Goal: Check status

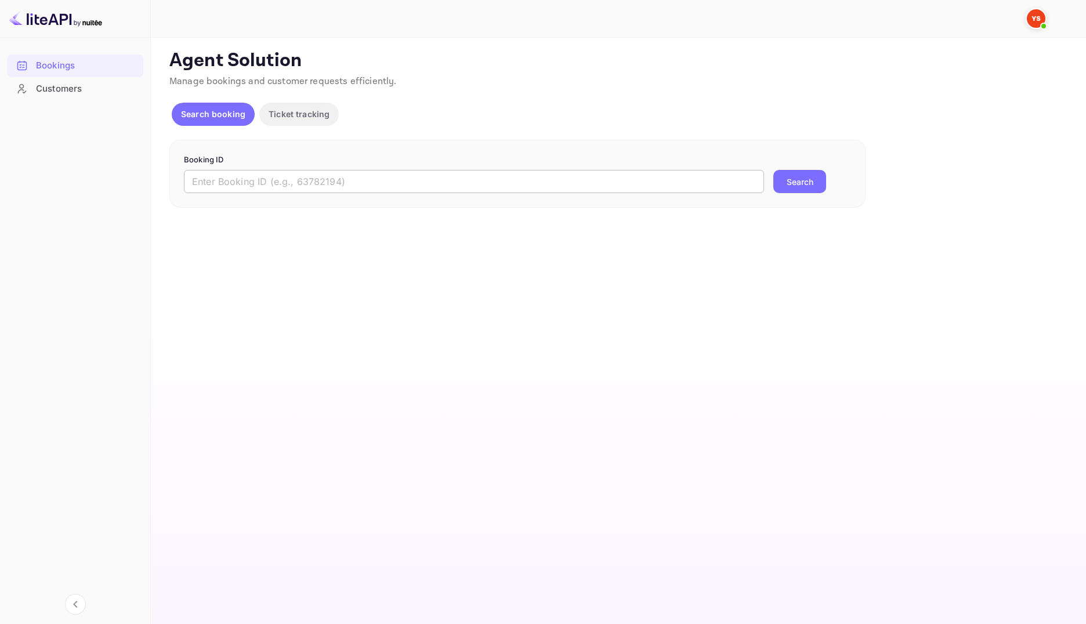
click at [311, 173] on input "text" at bounding box center [474, 181] width 580 height 23
paste input "9656058"
type input "9656058"
click at [811, 178] on button "Search" at bounding box center [799, 181] width 53 height 23
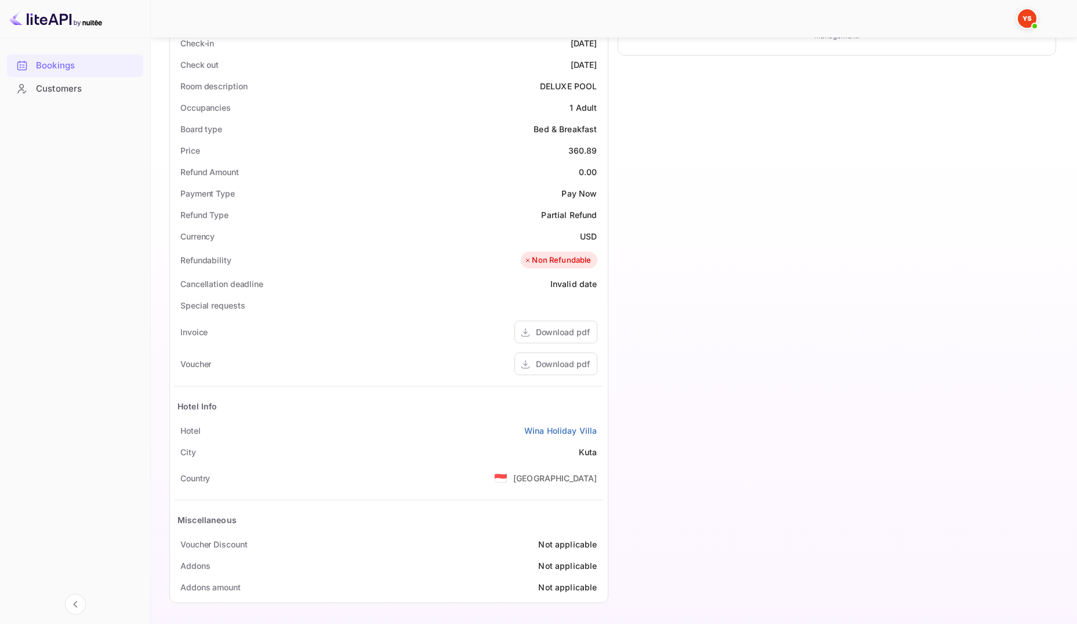
scroll to position [310, 0]
click at [585, 362] on div "Download pdf" at bounding box center [563, 363] width 54 height 12
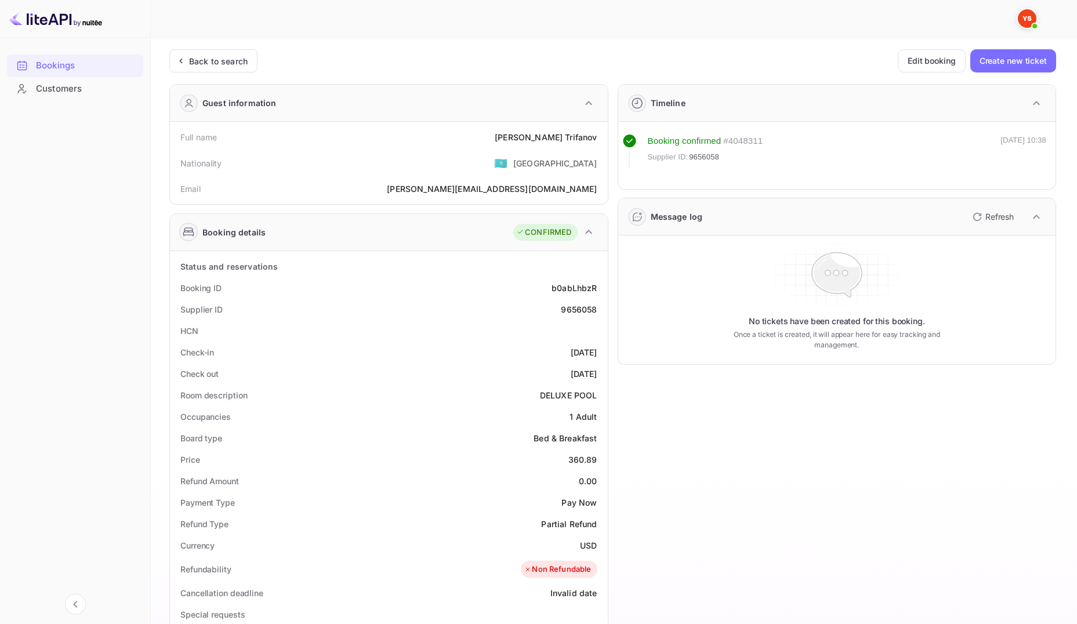
scroll to position [174, 0]
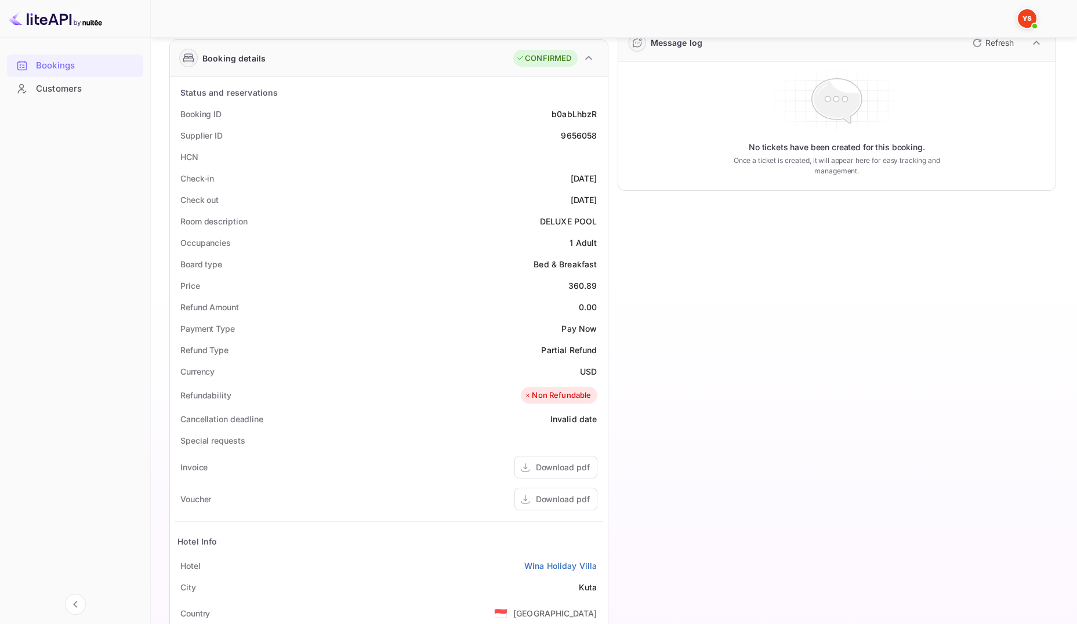
click at [587, 138] on div "9656058" at bounding box center [579, 135] width 36 height 12
click at [587, 137] on div "9656058" at bounding box center [579, 135] width 36 height 12
copy div "9656058"
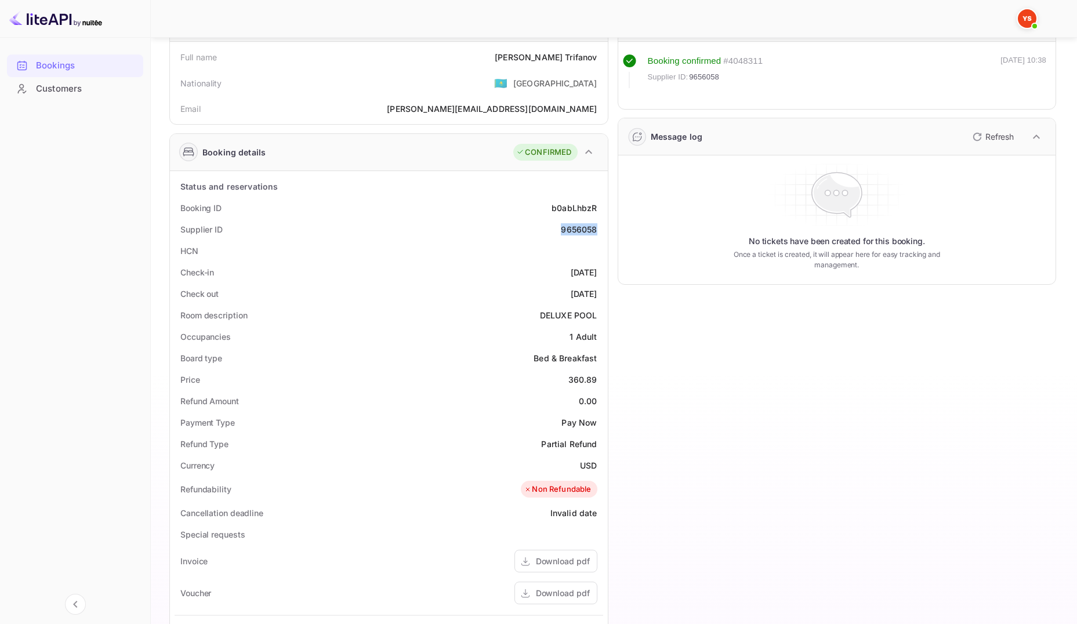
scroll to position [0, 0]
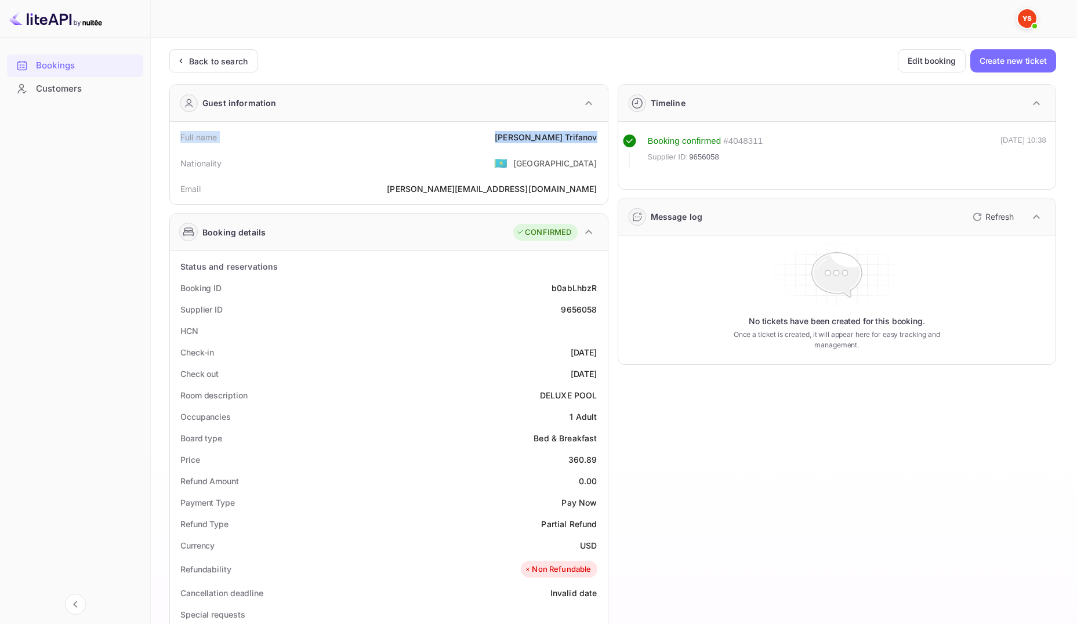
drag, startPoint x: 179, startPoint y: 133, endPoint x: 604, endPoint y: 141, distance: 425.4
click at [604, 141] on div "Full name [PERSON_NAME] Nationality 🇰🇿 [DEMOGRAPHIC_DATA] [PERSON_NAME] [PERSON…" at bounding box center [389, 163] width 438 height 82
copy div "Full name [PERSON_NAME]"
drag, startPoint x: 179, startPoint y: 290, endPoint x: 606, endPoint y: 312, distance: 427.6
click at [606, 312] on div "Status and reservations Booking ID b0abLhbzR Supplier ID 9656058 HCN Check-in […" at bounding box center [389, 581] width 438 height 661
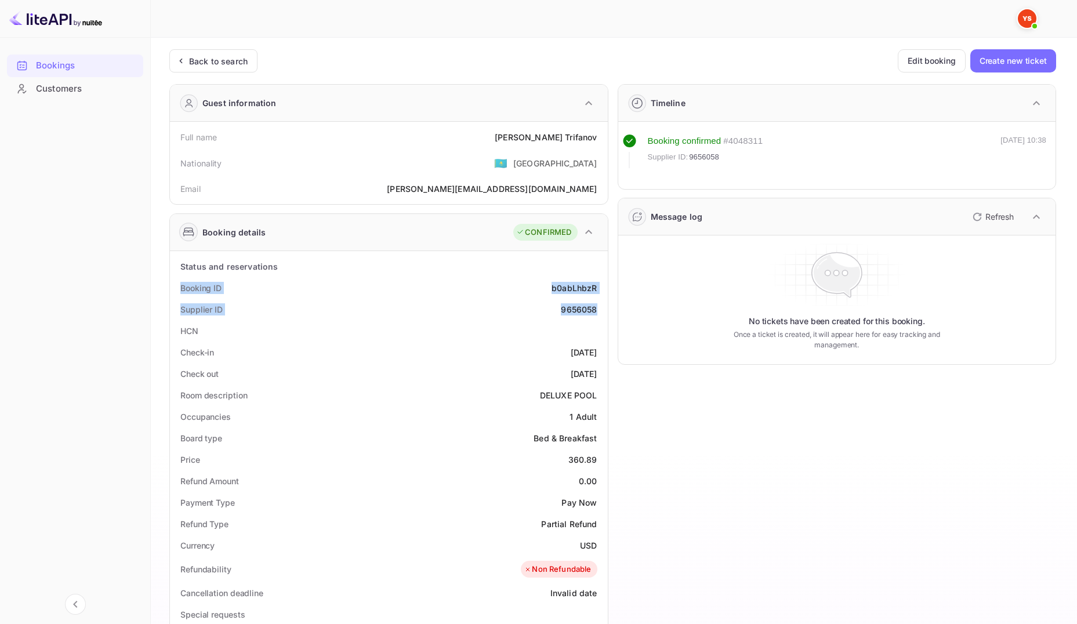
copy div "Booking ID b0abLhbzR Supplier ID 9656058"
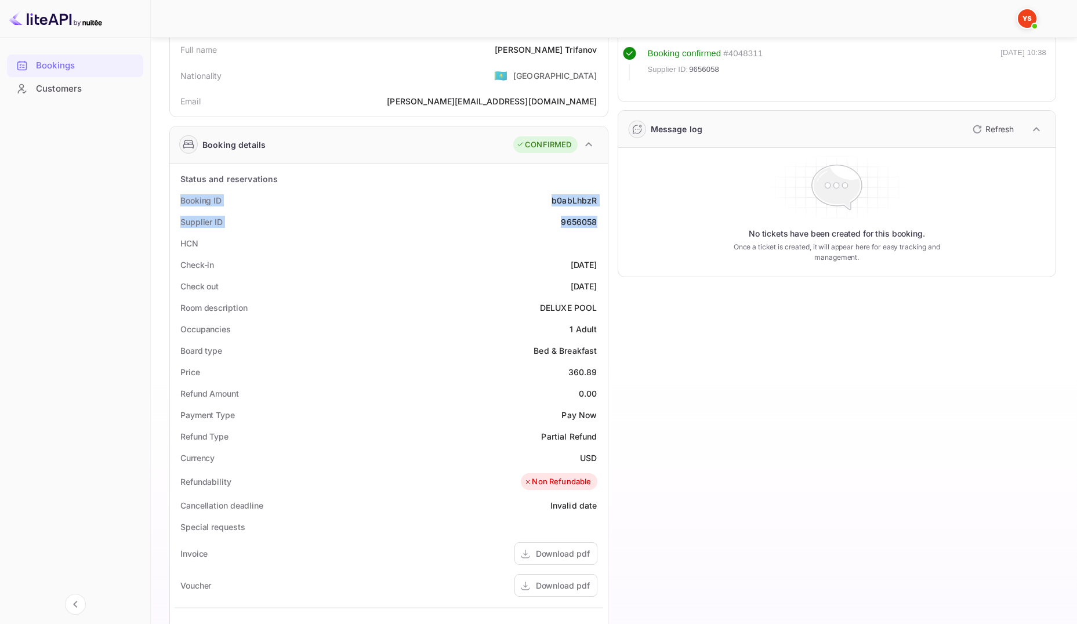
scroll to position [116, 0]
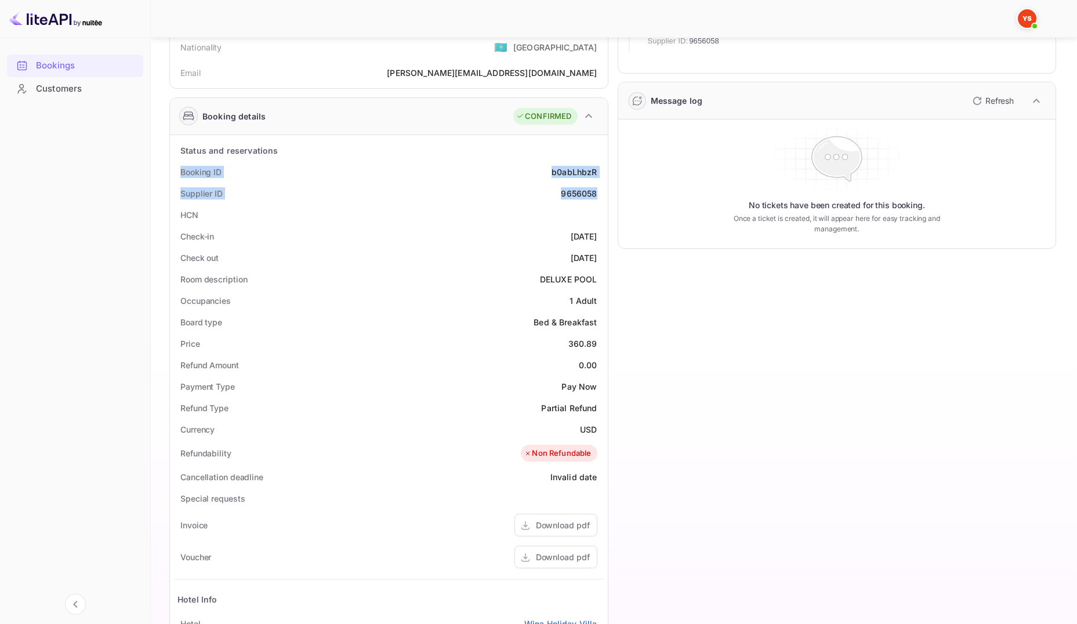
drag, startPoint x: 196, startPoint y: 237, endPoint x: 597, endPoint y: 262, distance: 401.7
click at [597, 262] on div "Status and reservations Booking ID b0abLhbzR Supplier ID 9656058 HCN Check-in […" at bounding box center [389, 466] width 429 height 652
copy div "Check-in [DATE] Check out [DATE]"
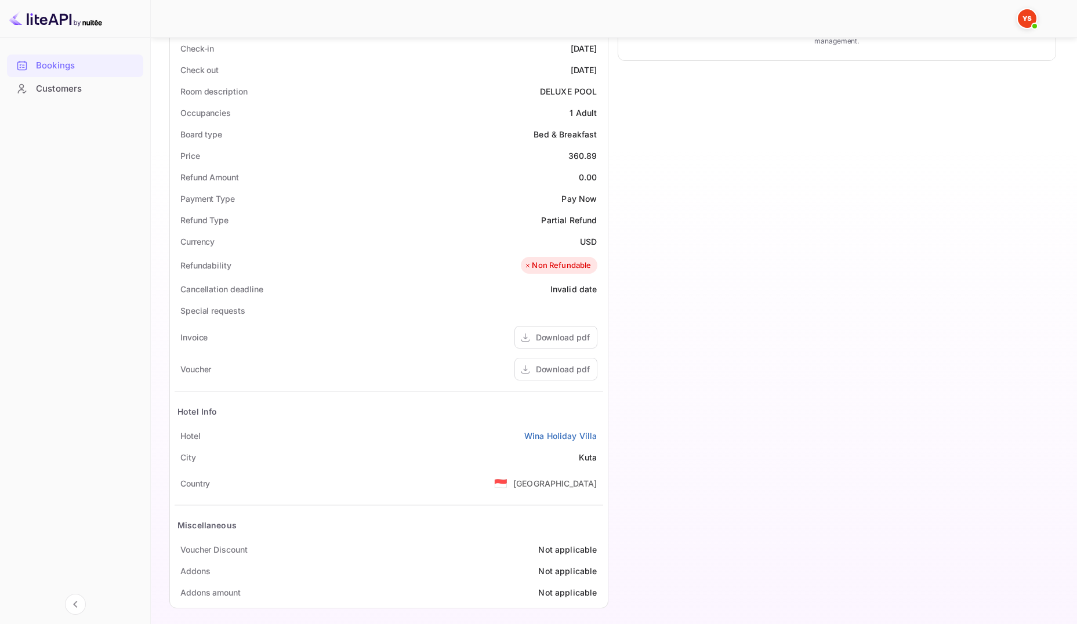
scroll to position [310, 0]
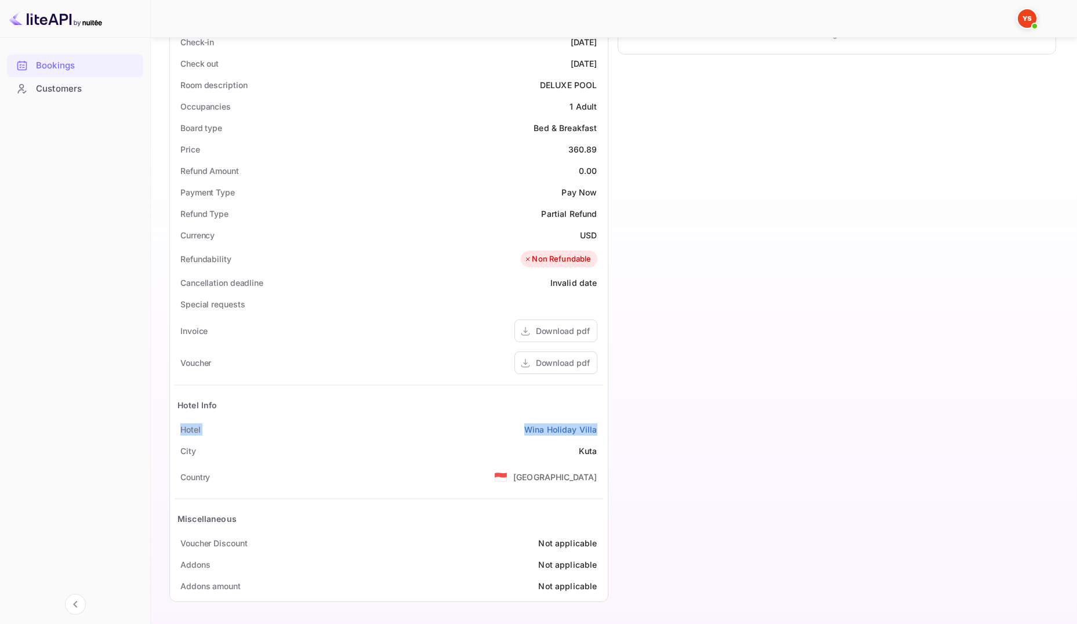
drag, startPoint x: 187, startPoint y: 431, endPoint x: 601, endPoint y: 431, distance: 413.1
click at [601, 431] on div "Hotel Wina Holiday Villa" at bounding box center [389, 429] width 429 height 21
copy div "Hotel Wina Holiday Villa"
